Goal: Task Accomplishment & Management: Manage account settings

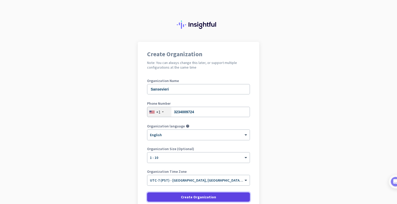
click at [200, 197] on span "Create Organization" at bounding box center [198, 197] width 35 height 5
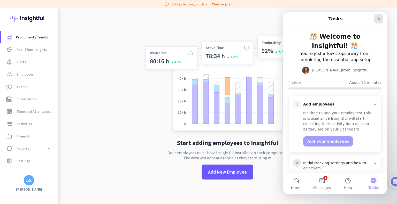
click at [376, 17] on div "Close" at bounding box center [378, 18] width 9 height 9
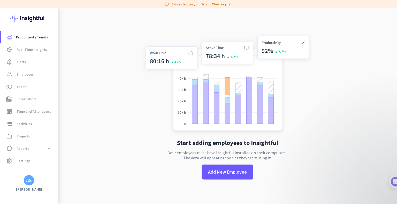
click at [218, 4] on link "Choose plan" at bounding box center [222, 4] width 21 height 5
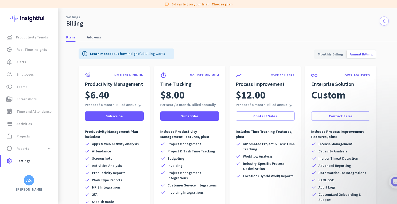
click at [330, 54] on span "Monthly Billing" at bounding box center [331, 54] width 32 height 12
click at [193, 44] on div "info Learn more about how Insightful Billing works Monthly Billing Annual Billi…" at bounding box center [228, 54] width 298 height 24
click at [27, 161] on span "Settings" at bounding box center [24, 161] width 14 height 6
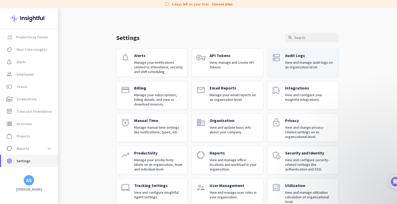
scroll to position [11, 0]
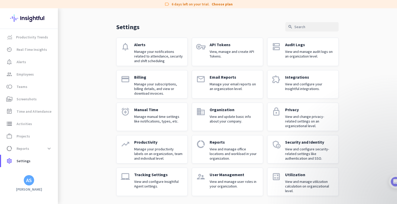
click at [234, 178] on div "User Management View and manage user roles in your organization." at bounding box center [234, 182] width 49 height 20
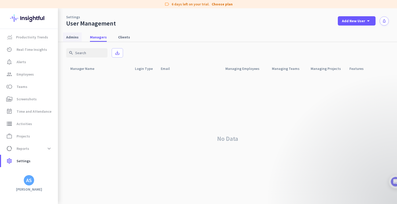
click at [74, 39] on span "Admins" at bounding box center [72, 37] width 12 height 5
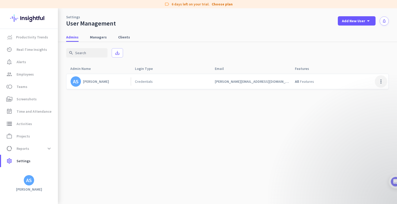
click at [381, 86] on span at bounding box center [381, 81] width 12 height 12
click at [279, 152] on div at bounding box center [198, 102] width 397 height 204
click at [126, 36] on span "Clients" at bounding box center [124, 37] width 12 height 5
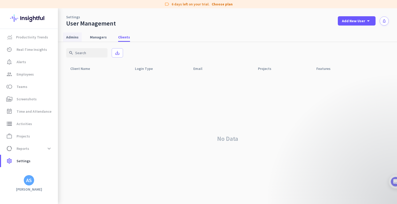
click at [70, 37] on span "Admins" at bounding box center [72, 37] width 12 height 5
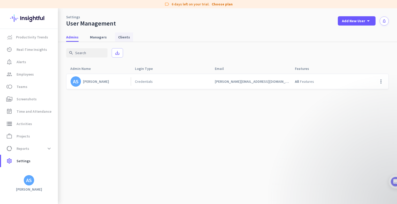
click at [121, 40] on span "Clients" at bounding box center [124, 37] width 12 height 5
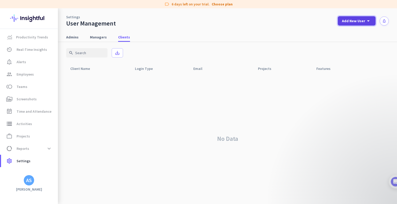
click at [371, 21] on icon "arrow_drop_down" at bounding box center [368, 21] width 6 height 6
click at [371, 21] on body "label 6 days left on your trial. Choose plan Productivity Trends av_timer Real-…" at bounding box center [198, 102] width 397 height 204
click at [253, 33] on div at bounding box center [198, 102] width 397 height 204
click at [364, 22] on span "Add New User" at bounding box center [353, 20] width 23 height 5
click at [362, 56] on div "add Client" at bounding box center [354, 56] width 27 height 9
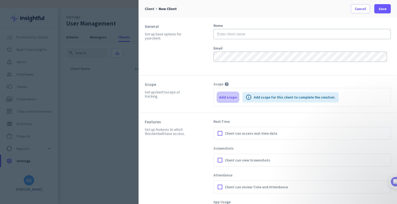
click at [224, 99] on span "Add scope" at bounding box center [228, 97] width 18 height 5
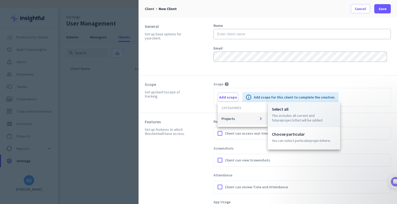
click at [276, 114] on p "This includes all current and future Projects that will be added." at bounding box center [304, 117] width 64 height 9
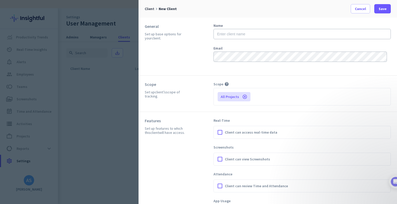
scroll to position [20, 0]
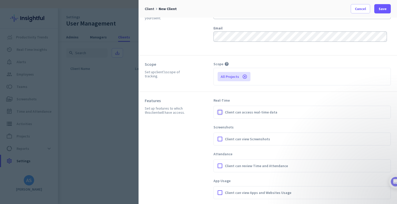
click at [220, 112] on div at bounding box center [220, 113] width 8 height 8
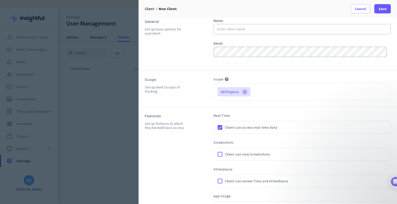
scroll to position [0, 0]
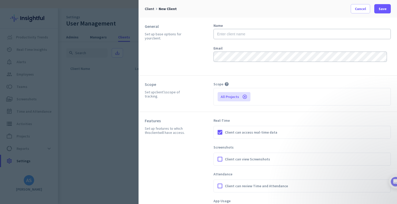
click at [218, 133] on div at bounding box center [220, 133] width 8 height 8
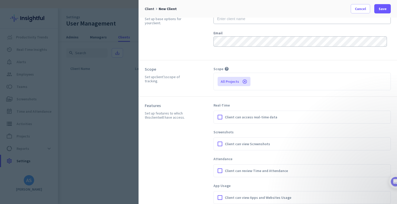
scroll to position [20, 0]
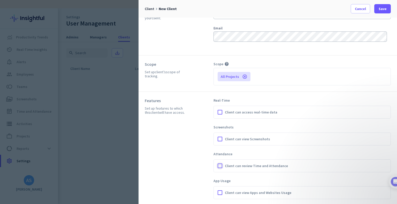
click at [221, 166] on div at bounding box center [220, 166] width 8 height 8
click at [219, 166] on div at bounding box center [220, 166] width 8 height 8
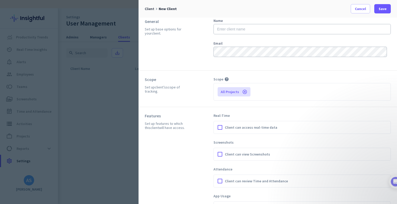
scroll to position [0, 0]
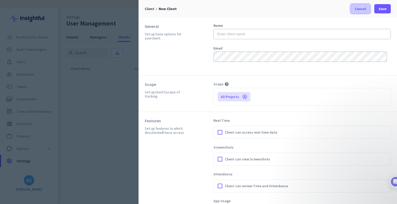
click at [355, 8] on span "Cancel" at bounding box center [360, 8] width 11 height 5
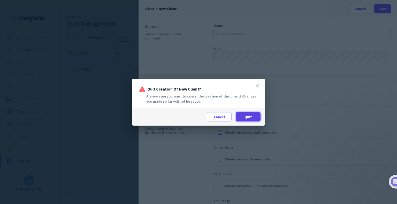
click at [248, 118] on span "Quit" at bounding box center [248, 116] width 7 height 5
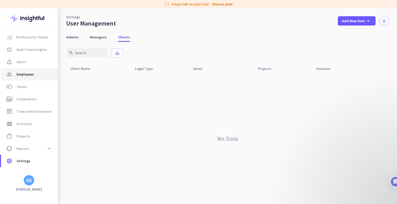
click at [28, 73] on span "Employees" at bounding box center [25, 74] width 17 height 6
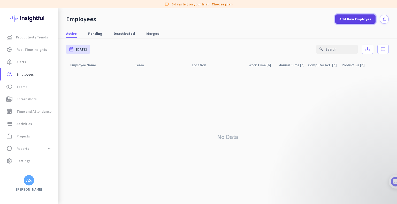
click at [368, 19] on span "Add New Employee" at bounding box center [355, 19] width 32 height 5
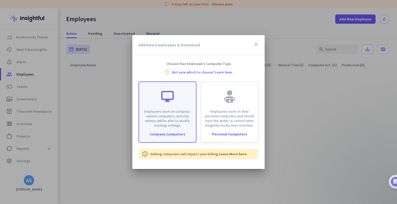
click at [165, 121] on p "Employees work on company-owned computers, and only admins will be able to modi…" at bounding box center [167, 118] width 51 height 19
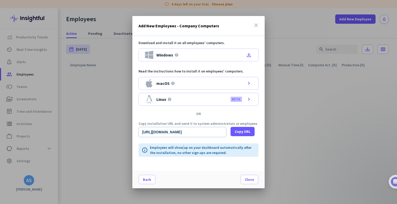
drag, startPoint x: 179, startPoint y: 133, endPoint x: 183, endPoint y: 142, distance: 10.3
click at [183, 142] on div "Download and install it on all employees' computers. Windows help file_download…" at bounding box center [198, 103] width 132 height 135
drag, startPoint x: 141, startPoint y: 131, endPoint x: 232, endPoint y: 129, distance: 90.7
click at [232, 129] on div "[URL][DOMAIN_NAME] Copy URL" at bounding box center [199, 132] width 120 height 10
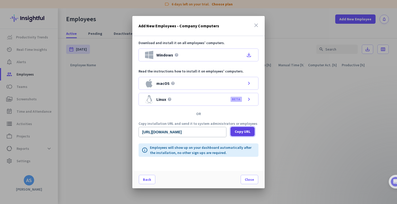
click at [232, 129] on span at bounding box center [243, 132] width 24 height 12
